Goal: Information Seeking & Learning: Check status

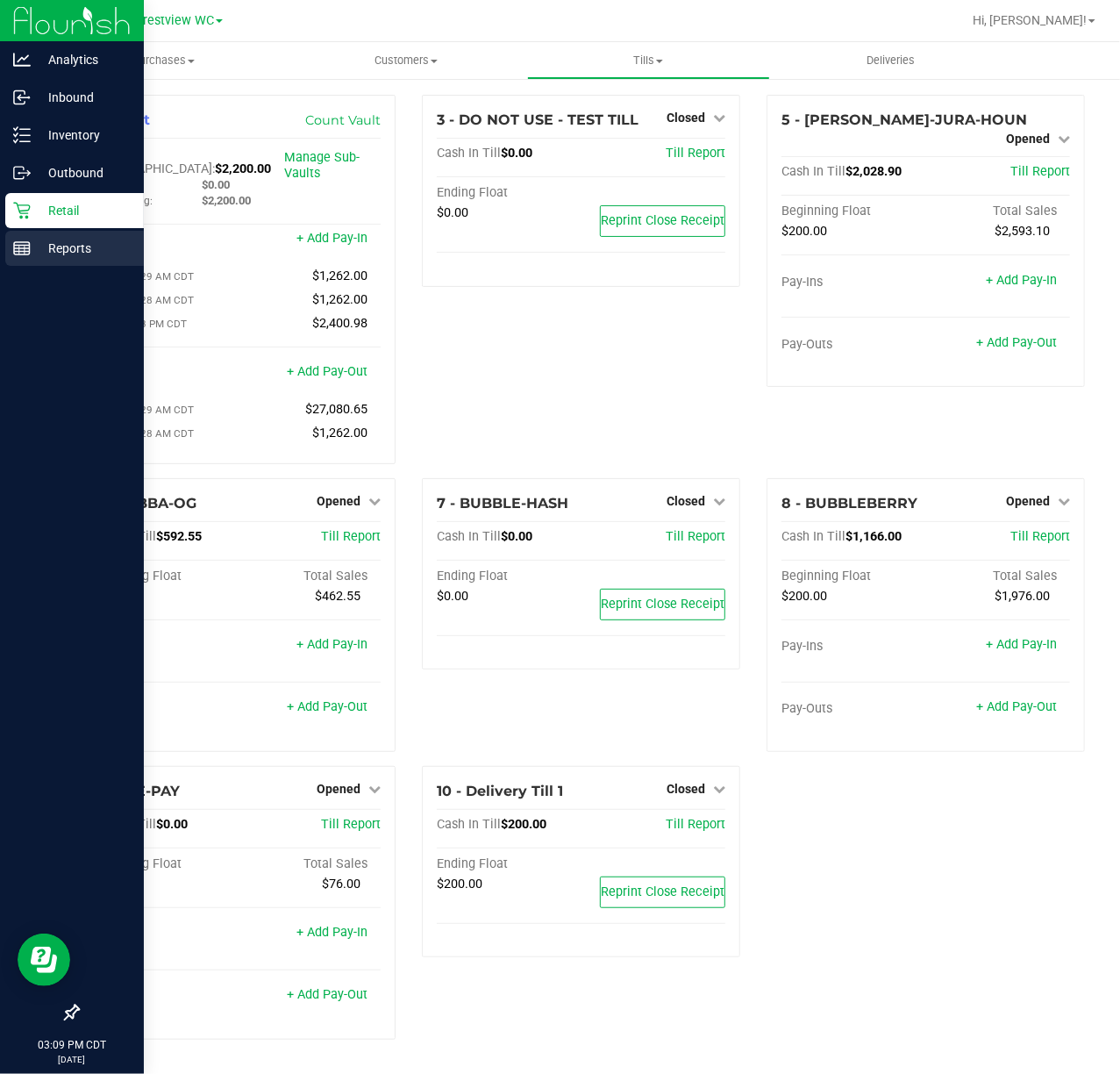
click at [37, 262] on div "Reports" at bounding box center [75, 248] width 139 height 35
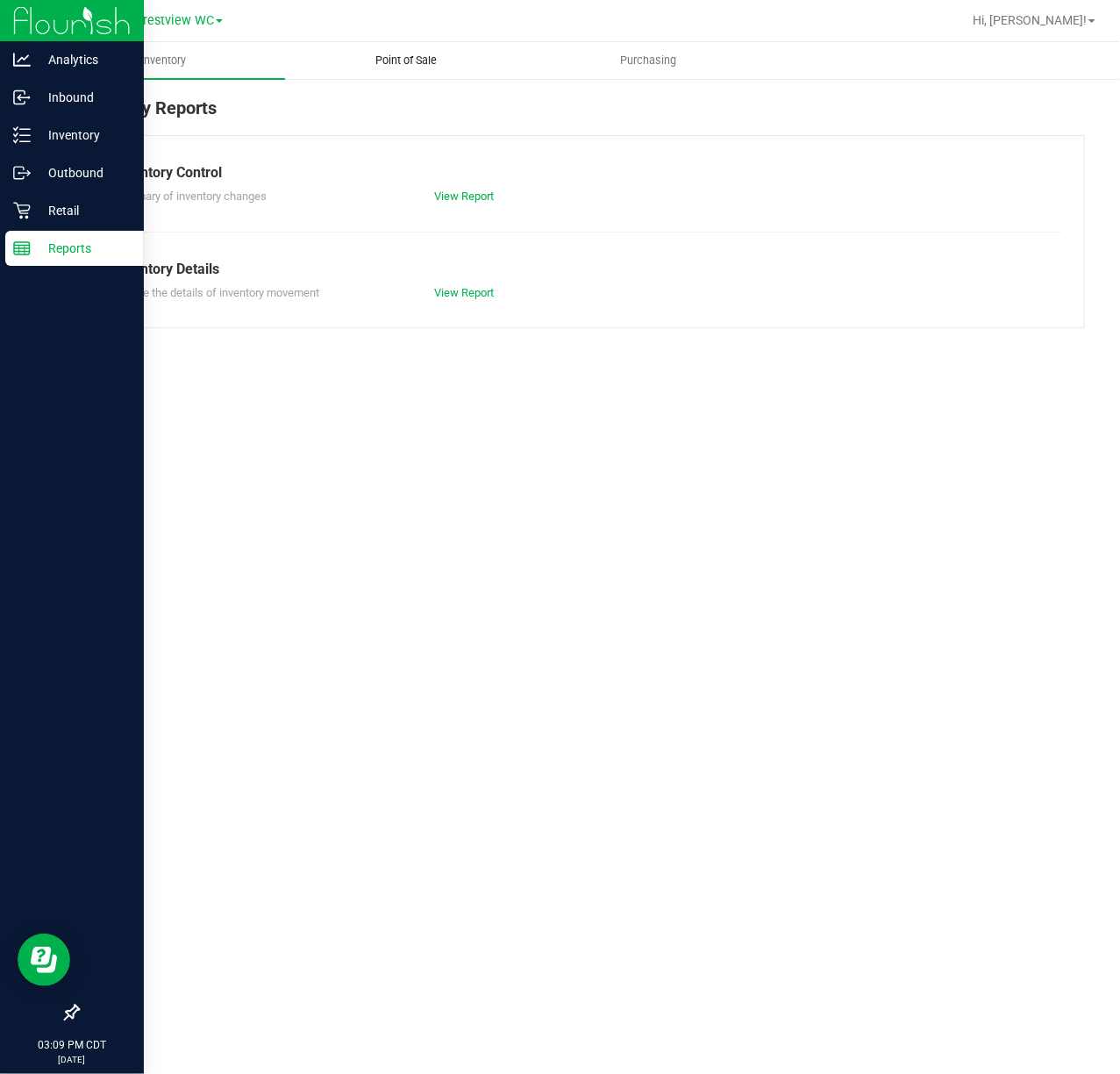
click at [475, 60] on uib-tab-heading "Point of Sale" at bounding box center [407, 60] width 242 height 35
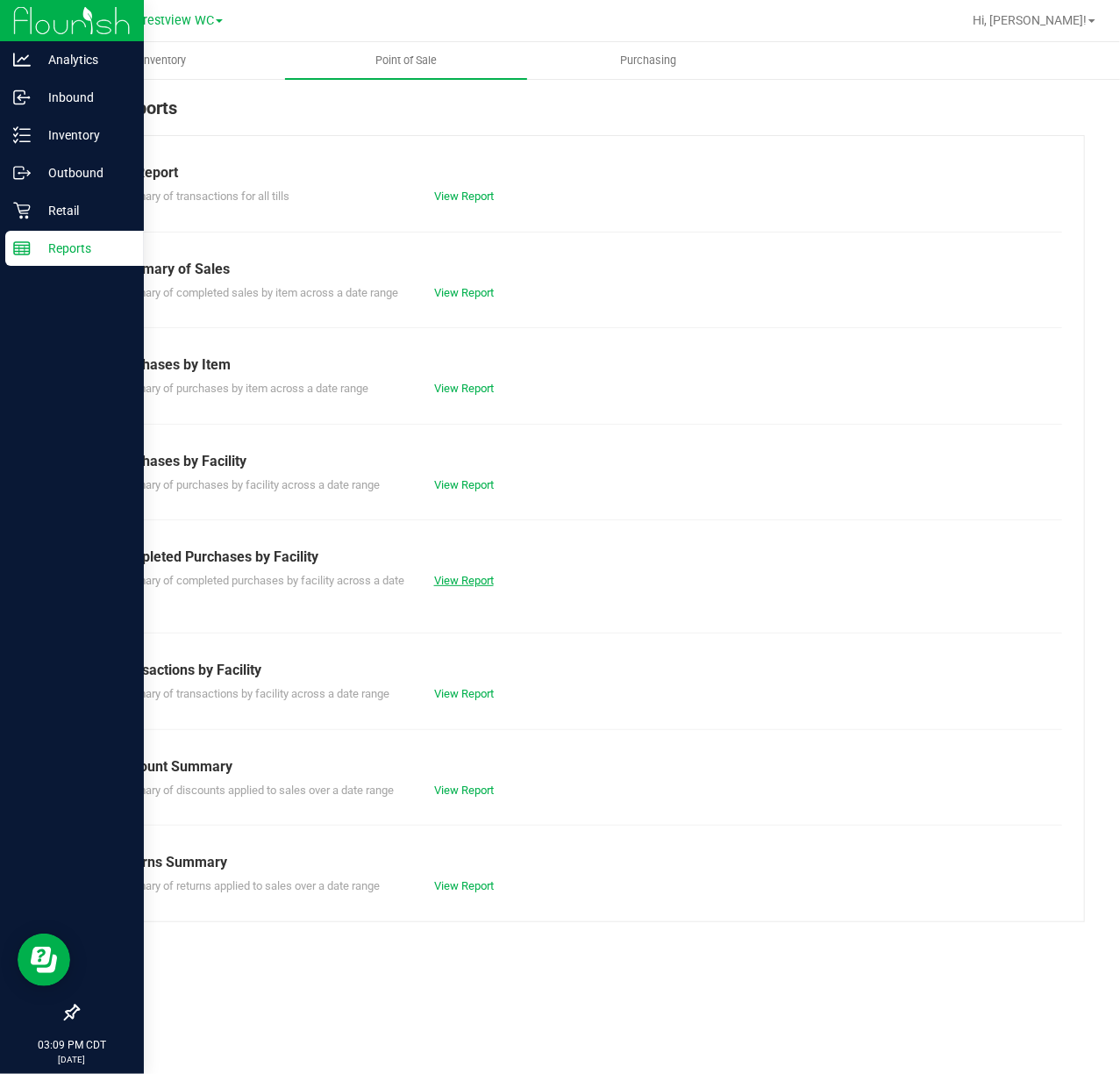
click at [479, 583] on link "View Report" at bounding box center [464, 580] width 60 height 14
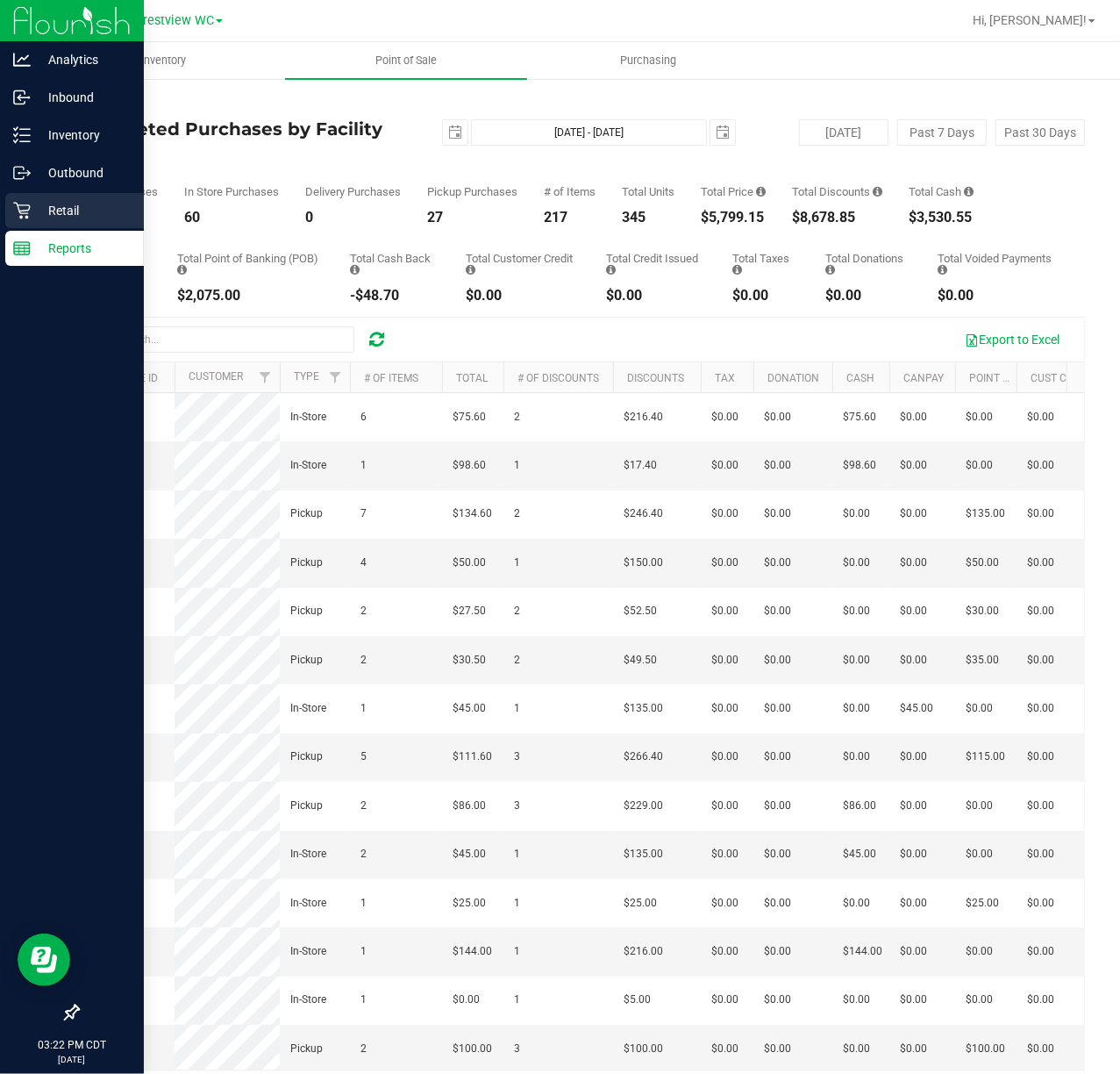
click at [40, 229] on link "Retail" at bounding box center [72, 212] width 144 height 38
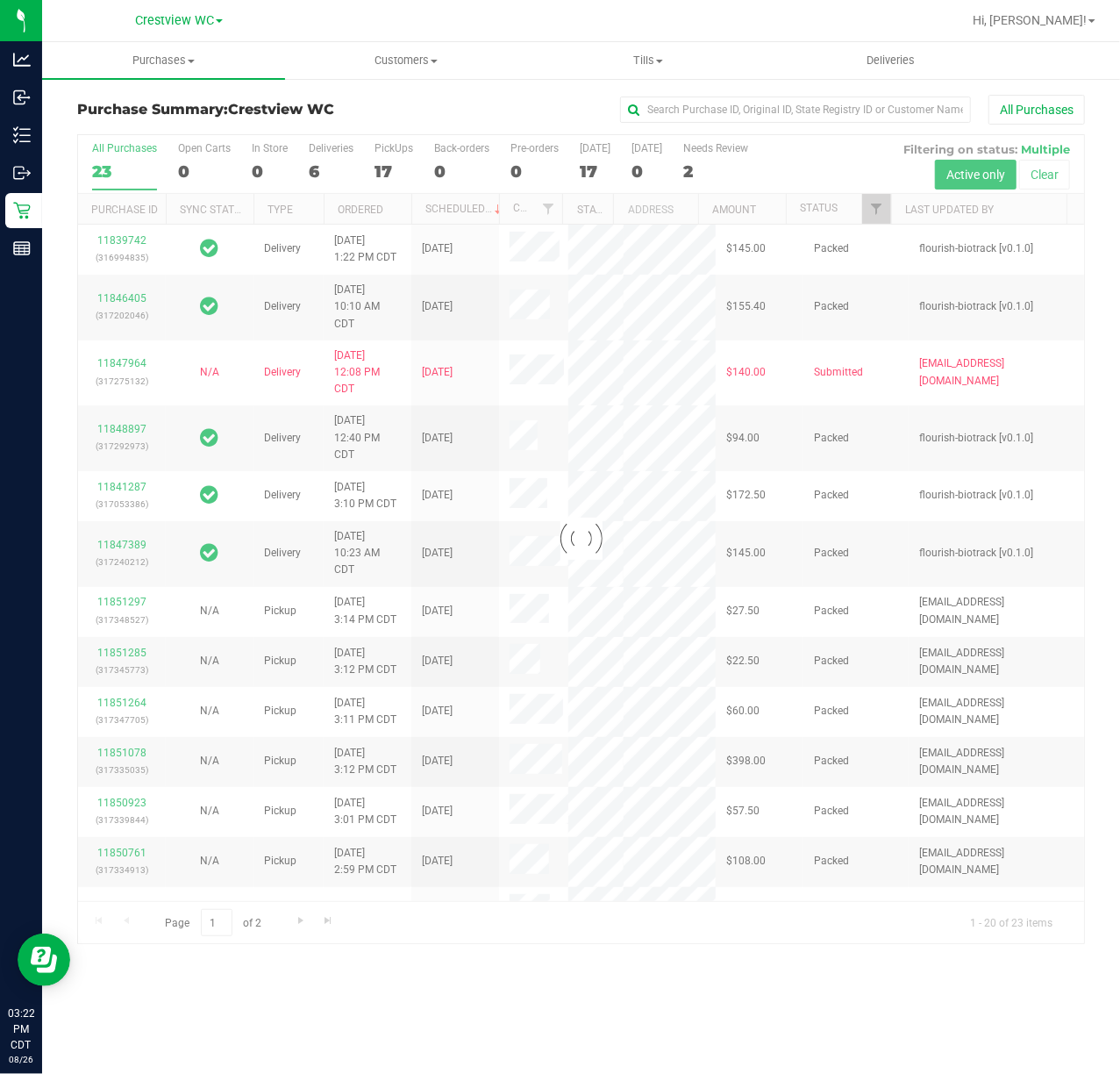
click at [382, 162] on div at bounding box center [582, 539] width 1006 height 808
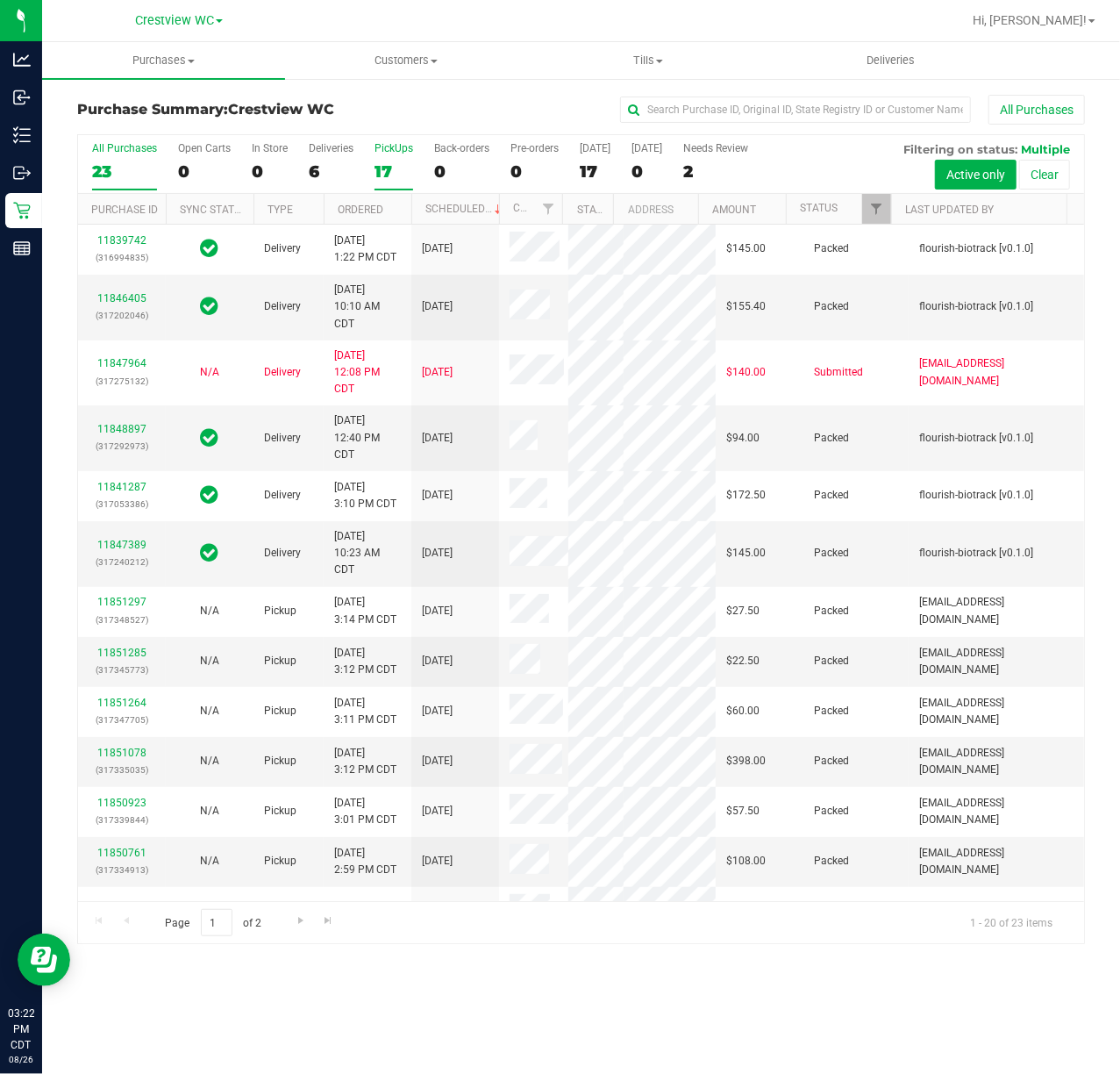
click at [399, 162] on div "17" at bounding box center [393, 171] width 39 height 20
click at [0, 0] on input "PickUps 17" at bounding box center [0, 0] width 0 height 0
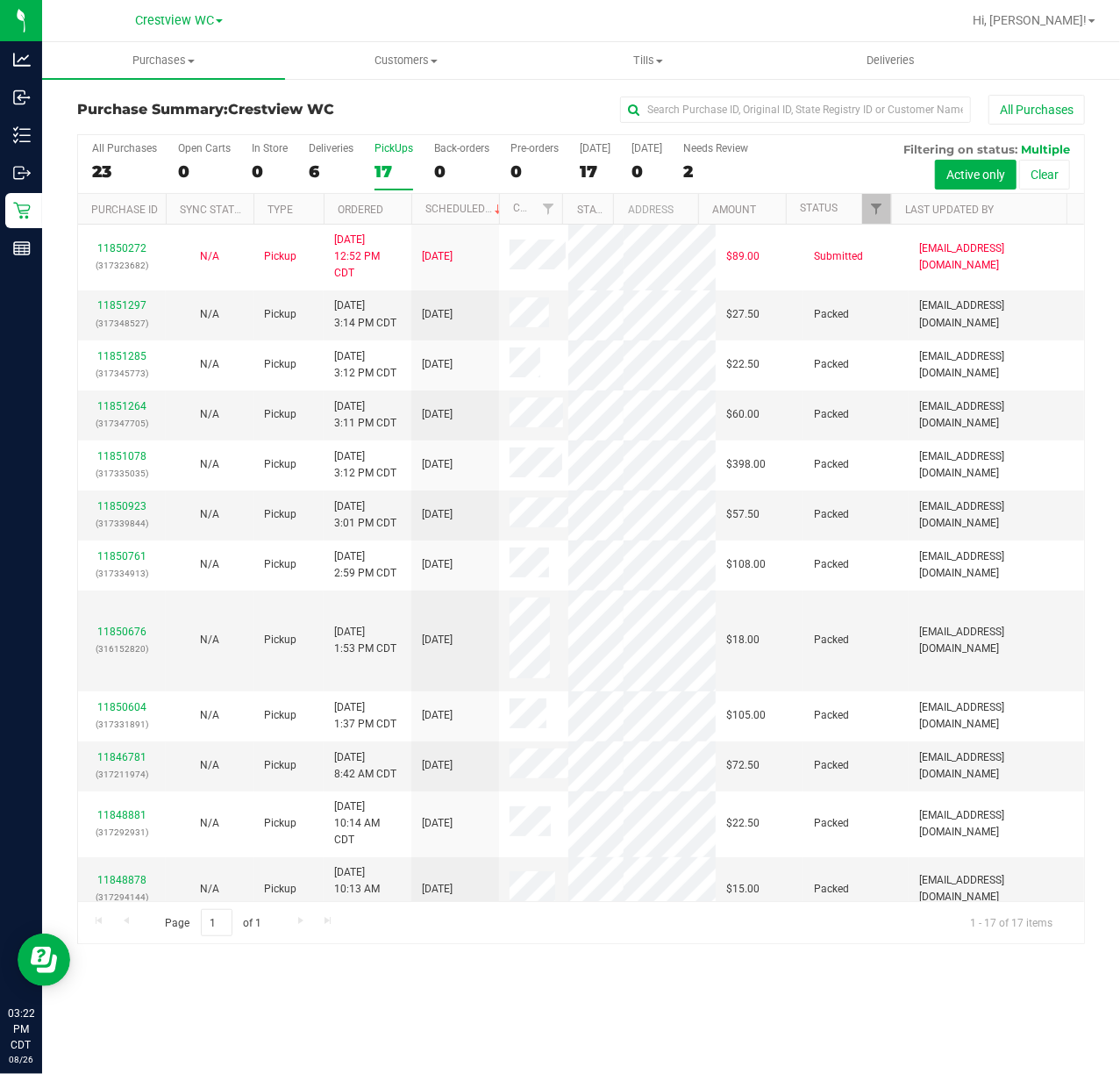
scroll to position [423, 0]
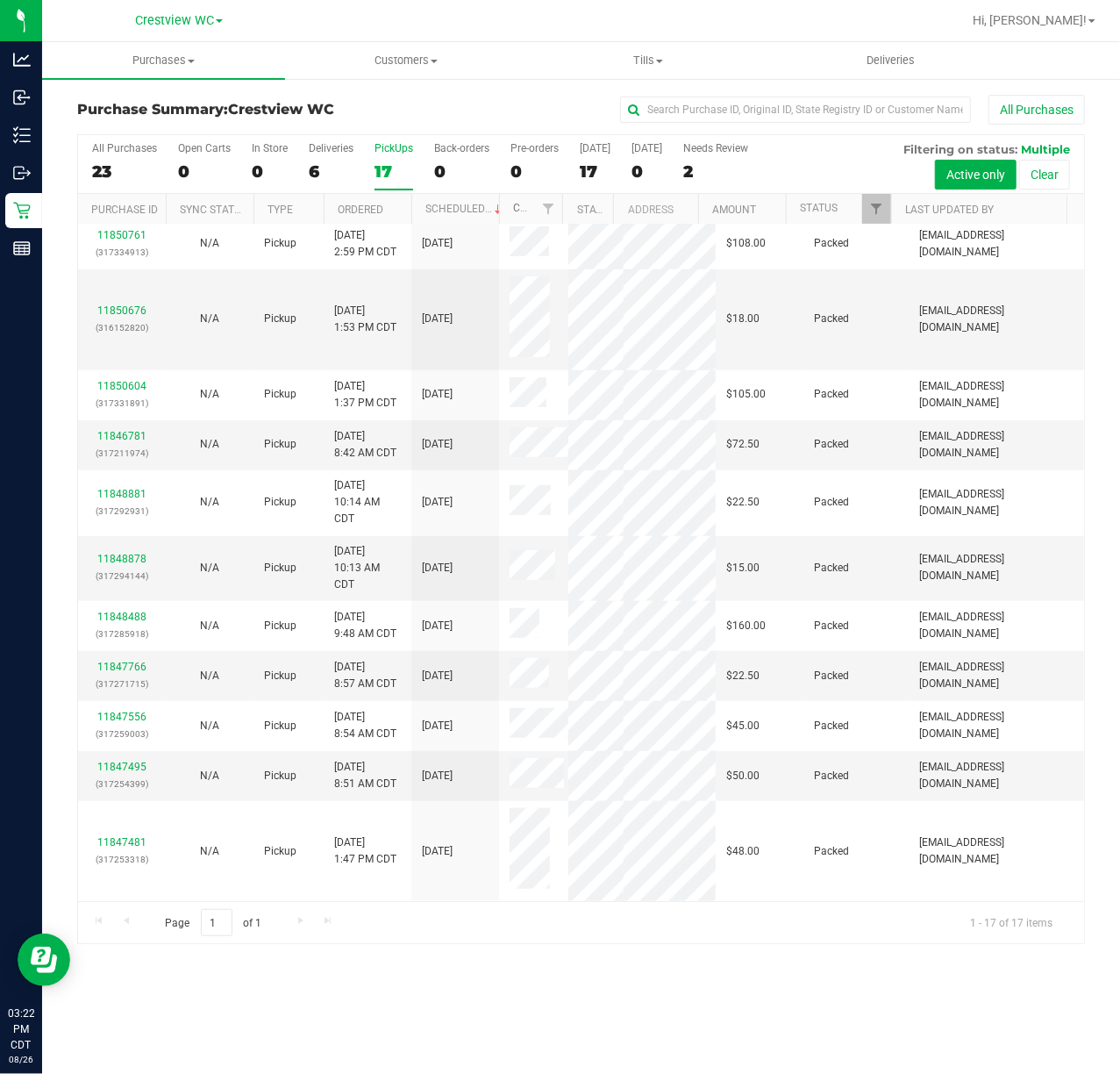
click at [520, 208] on link "Customer" at bounding box center [540, 208] width 54 height 13
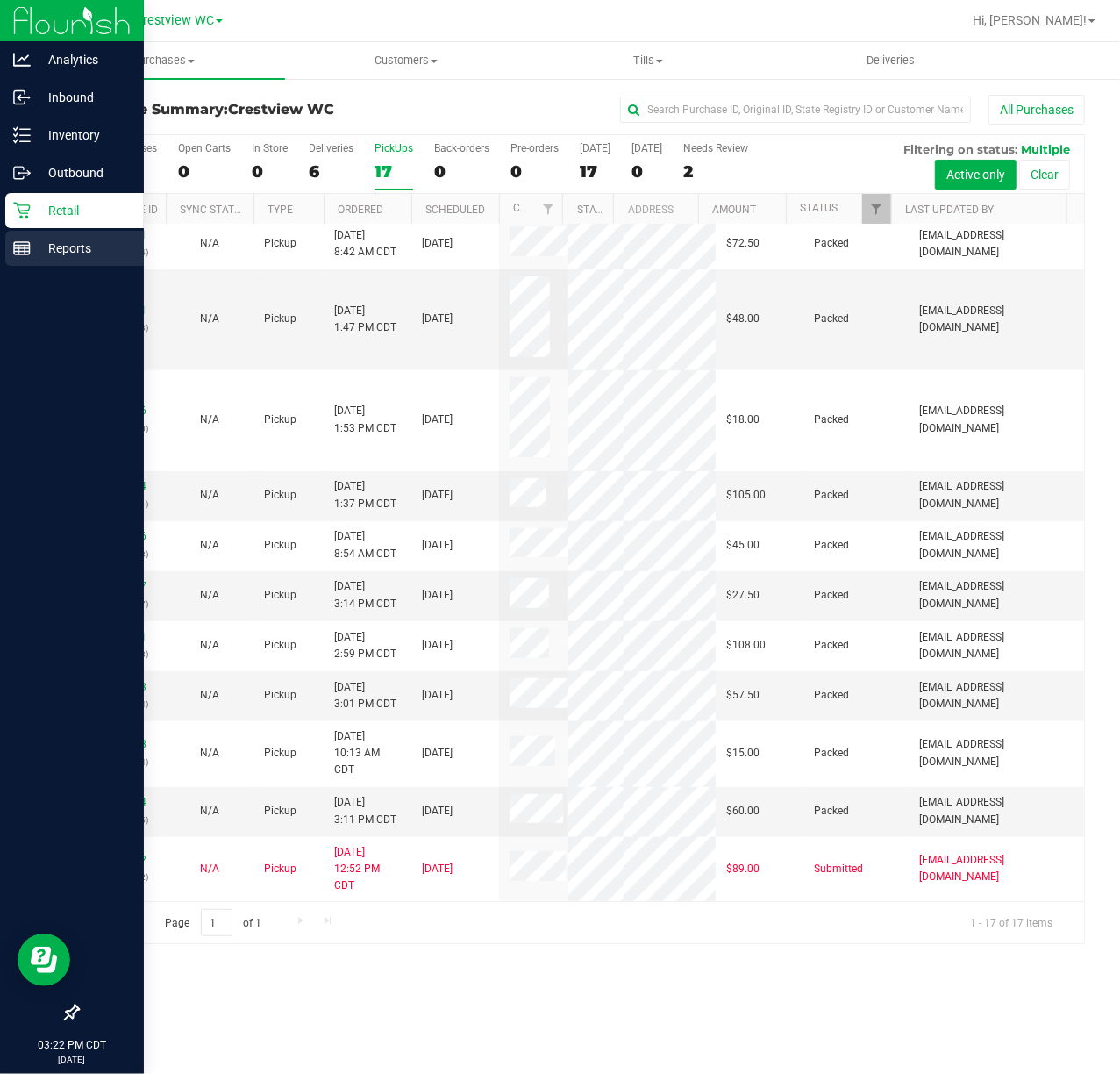
click at [37, 241] on p "Reports" at bounding box center [83, 248] width 106 height 21
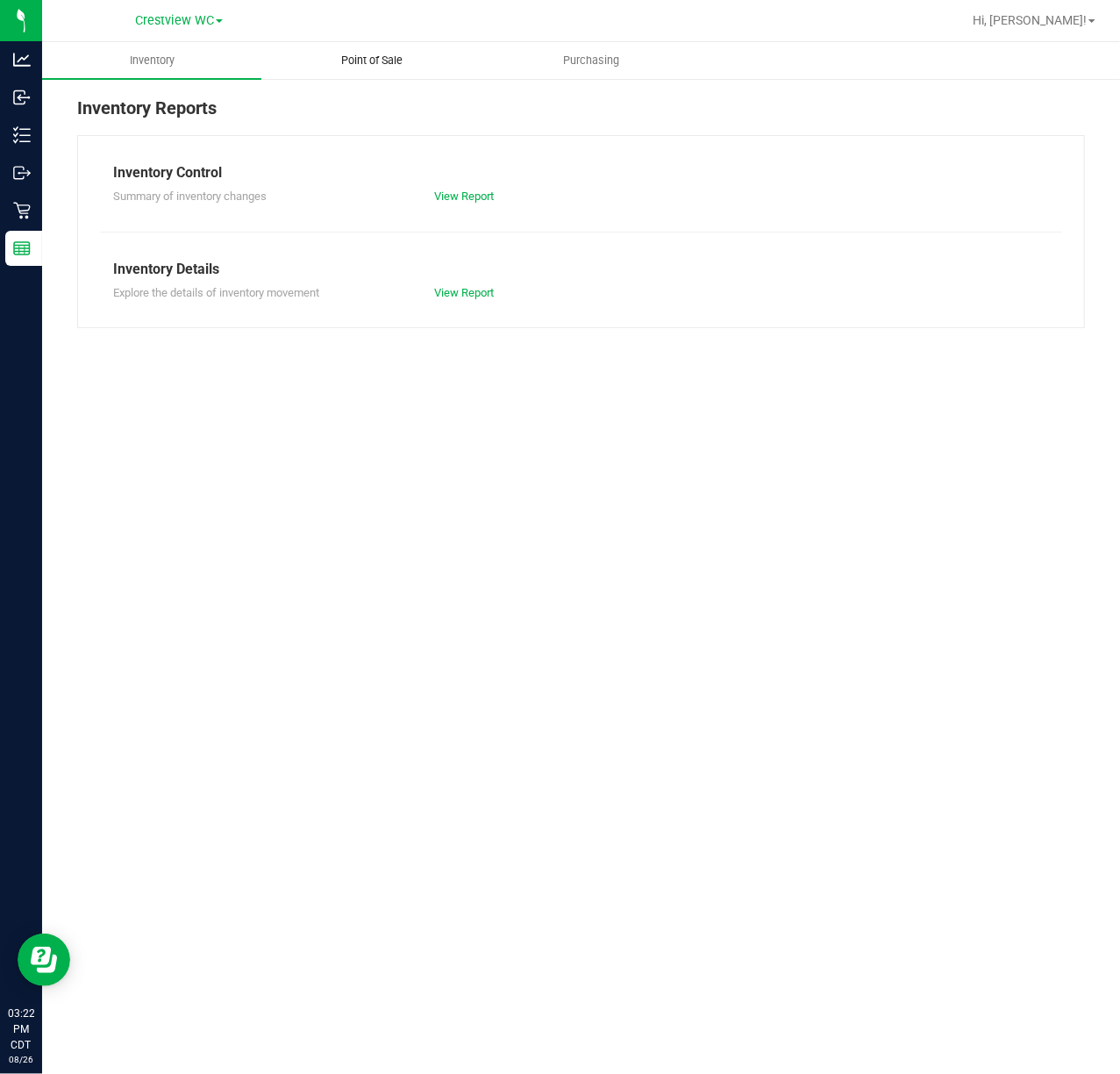
click at [375, 69] on uib-tab-heading "Point of Sale" at bounding box center [371, 60] width 217 height 35
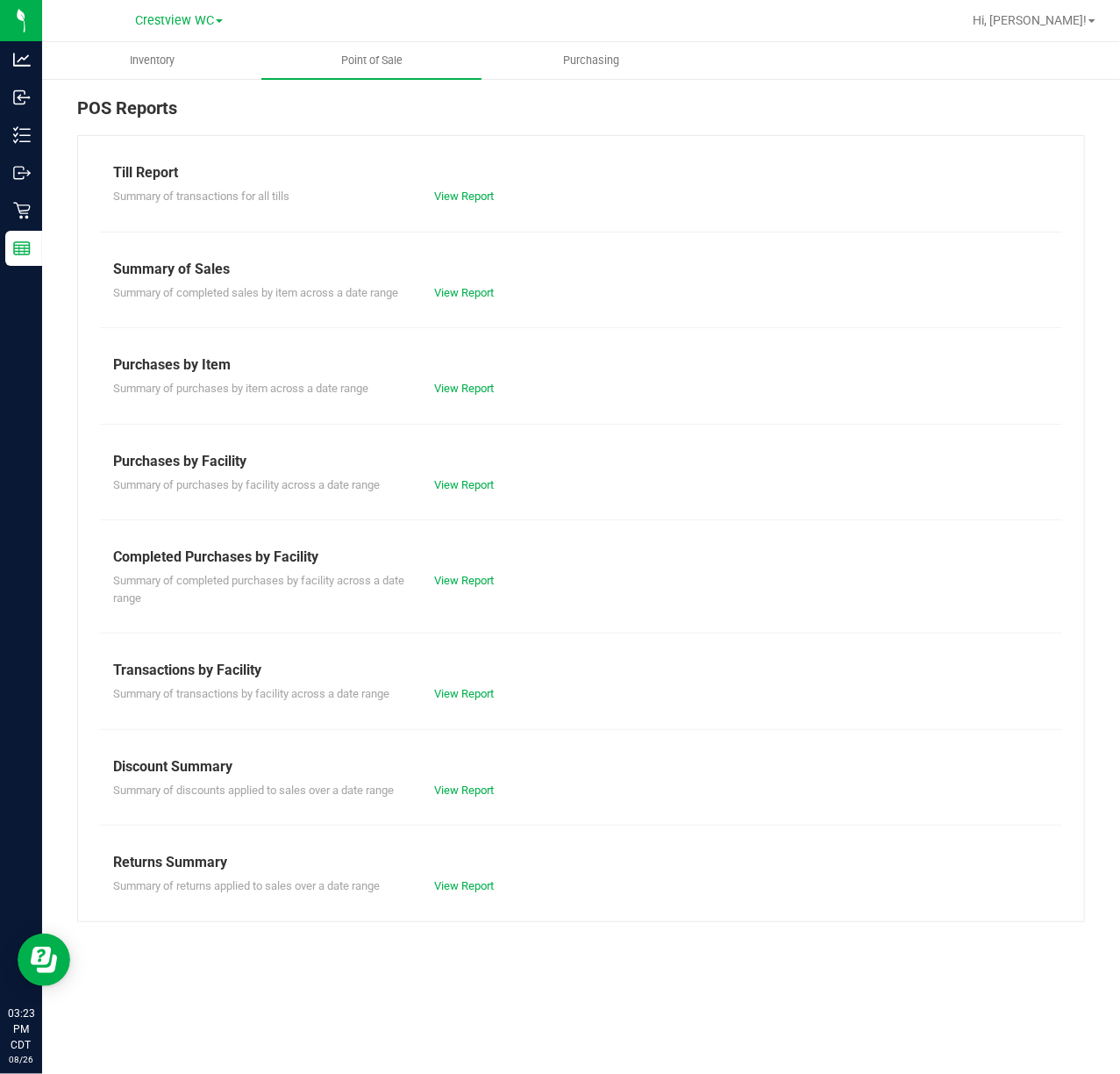
click at [454, 568] on div "Summary of completed purchases by facility across a date range View Report" at bounding box center [581, 586] width 962 height 39
click at [457, 577] on link "View Report" at bounding box center [464, 580] width 60 height 14
